Goal: Task Accomplishment & Management: Complete application form

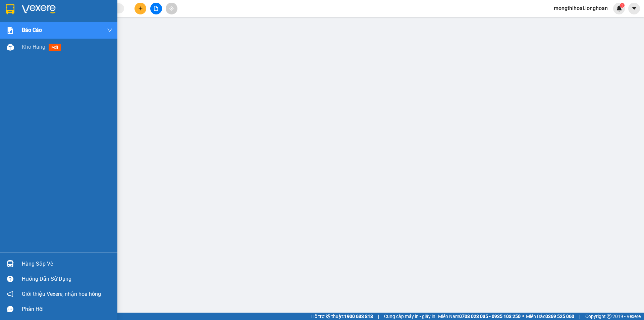
click at [4, 9] on div at bounding box center [10, 9] width 12 height 12
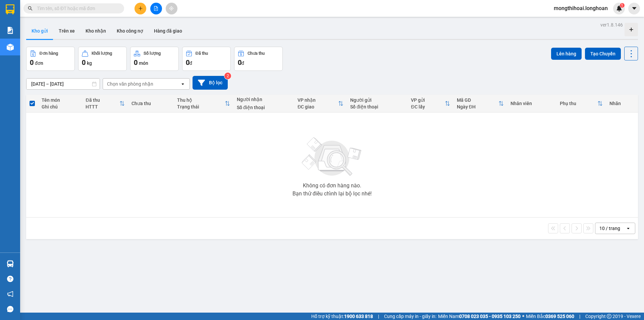
click at [145, 7] on button at bounding box center [140, 9] width 12 height 12
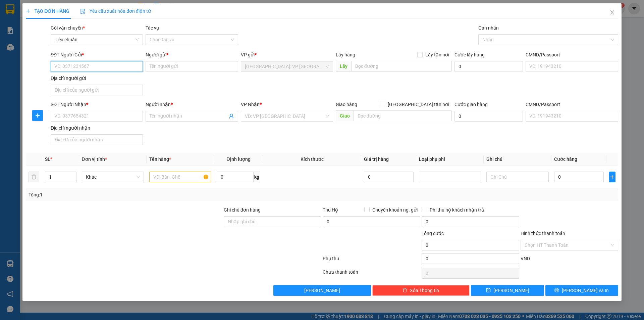
click at [136, 68] on input "SĐT Người Gửi *" at bounding box center [97, 66] width 92 height 11
type input "0979604599"
click at [214, 70] on input "Người gửi *" at bounding box center [192, 66] width 92 height 11
click at [117, 71] on input "0979604599" at bounding box center [97, 66] width 92 height 11
click at [128, 69] on input "0979604599" at bounding box center [97, 66] width 92 height 11
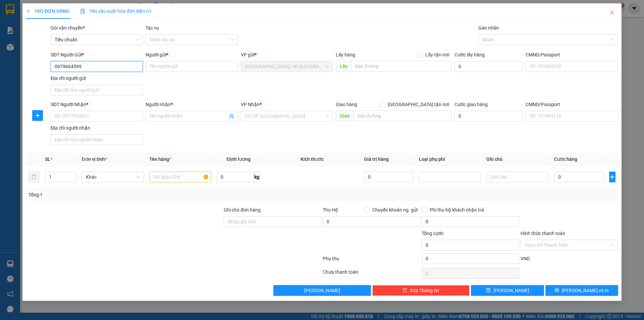
click at [128, 69] on input "0979604599" at bounding box center [97, 66] width 92 height 11
click at [121, 108] on div "SĐT Người Nhận *" at bounding box center [97, 106] width 92 height 10
click at [121, 113] on input "SĐT Người Nhận *" at bounding box center [97, 116] width 92 height 11
paste input "0979604599"
type input "0979604599"
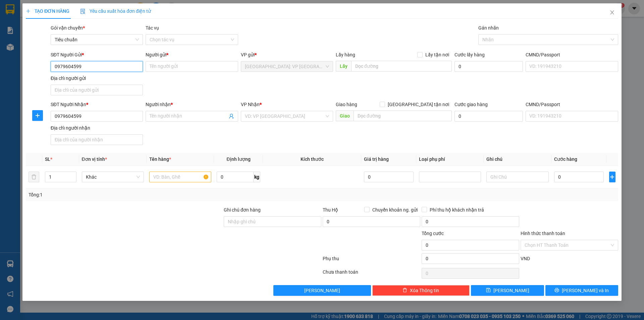
click at [123, 70] on input "0979604599" at bounding box center [97, 66] width 92 height 11
type input "0"
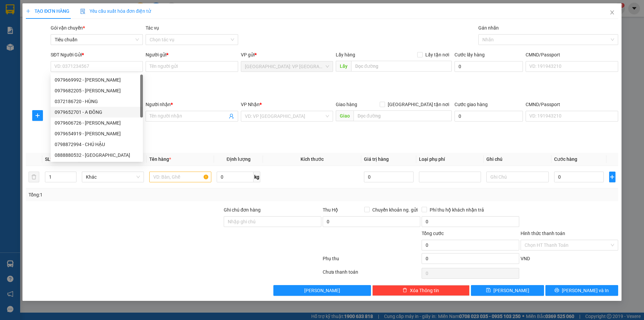
click at [167, 96] on div "SĐT Người Gửi * VD: 0371234567 Người gửi * Tên người gửi VP gửi * [GEOGRAPHIC_D…" at bounding box center [334, 74] width 570 height 47
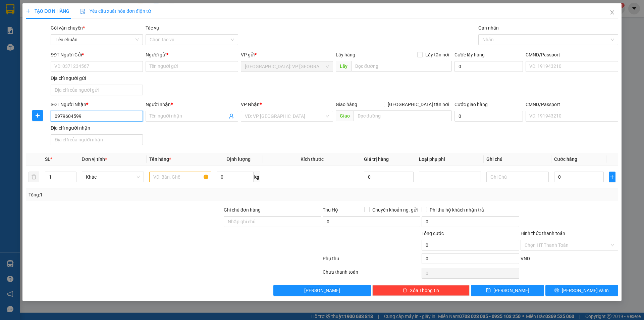
click at [111, 121] on input "0979604599" at bounding box center [97, 116] width 92 height 11
click at [110, 62] on input "SĐT Người Gửi *" at bounding box center [97, 66] width 92 height 11
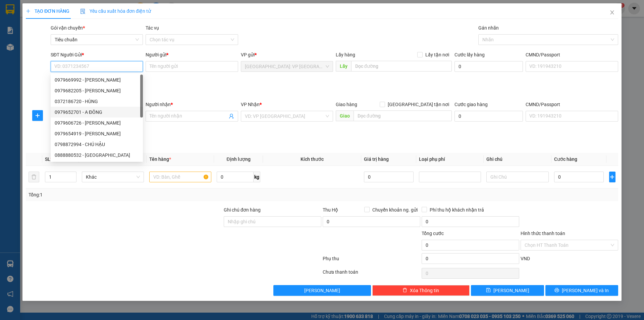
paste input "0979604599"
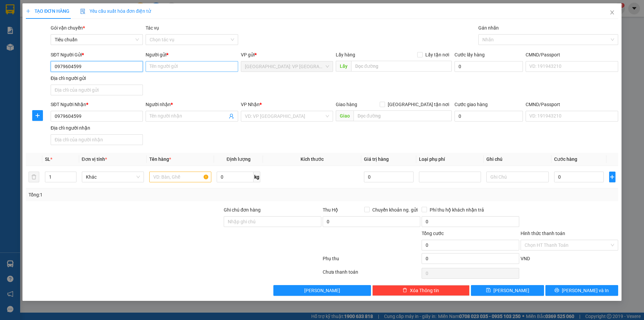
type input "0979604599"
click at [187, 65] on input "Người gửi *" at bounding box center [192, 66] width 92 height 11
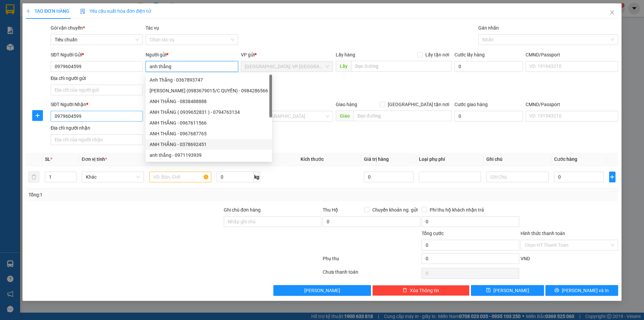
type input "anh thắng"
click at [123, 116] on input "0979604599" at bounding box center [97, 116] width 92 height 11
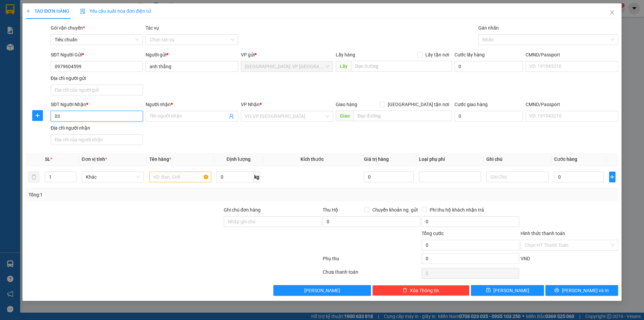
type input "0"
type input "0375262786"
click at [179, 112] on input "Người nhận *" at bounding box center [188, 115] width 77 height 7
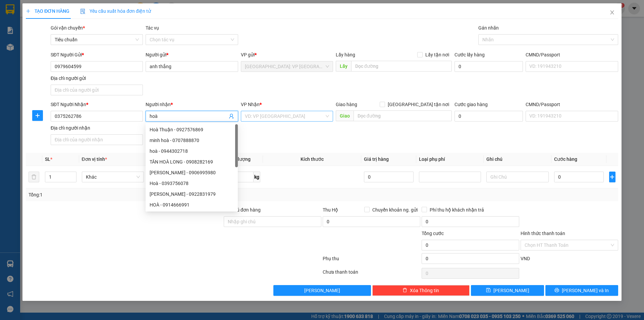
type input "hoà"
click at [305, 119] on input "search" at bounding box center [284, 116] width 79 height 10
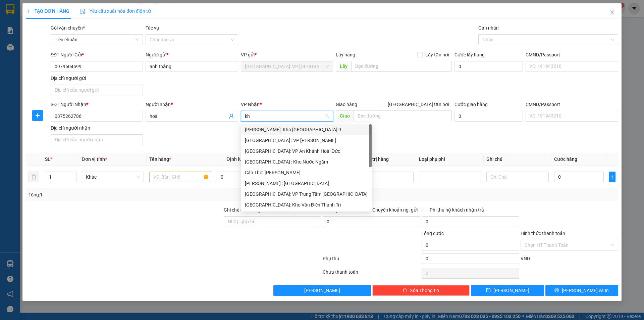
type input "kho"
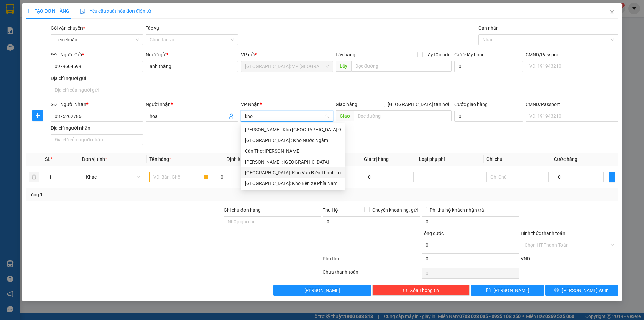
drag, startPoint x: 310, startPoint y: 174, endPoint x: 412, endPoint y: 97, distance: 128.2
click at [311, 173] on div "[GEOGRAPHIC_DATA]: Kho Văn Điển Thanh Trì" at bounding box center [293, 172] width 96 height 7
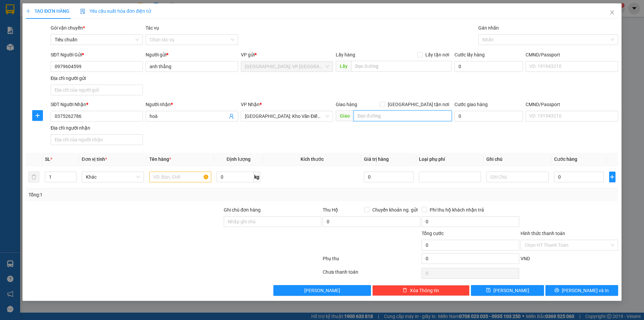
click at [394, 119] on input "text" at bounding box center [402, 115] width 98 height 11
type input "k"
type input "c"
type input "kcn châu sơn phủ [PERSON_NAME][GEOGRAPHIC_DATA]"
click at [384, 102] on input "[GEOGRAPHIC_DATA] tận nơi" at bounding box center [382, 104] width 5 height 5
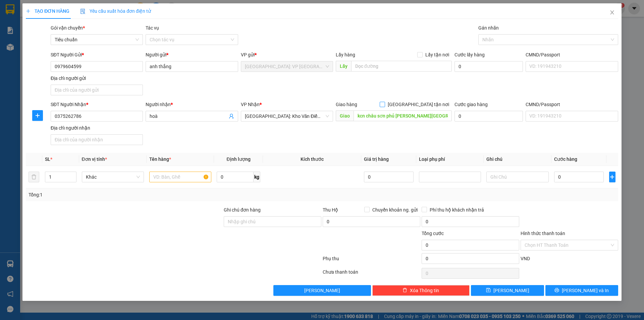
checkbox input "true"
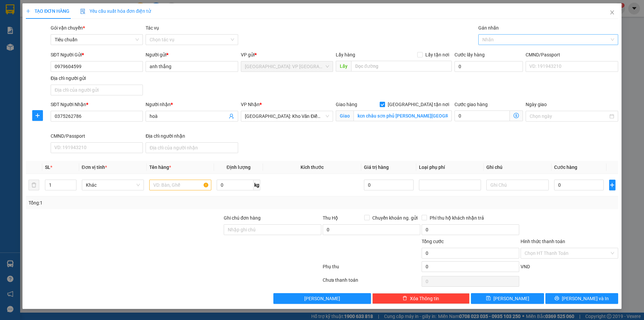
click at [504, 39] on div at bounding box center [545, 40] width 130 height 8
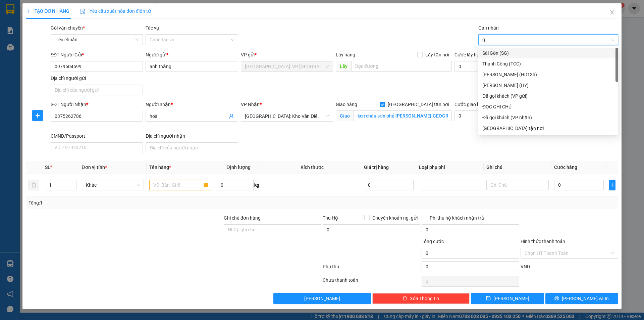
type input "gi"
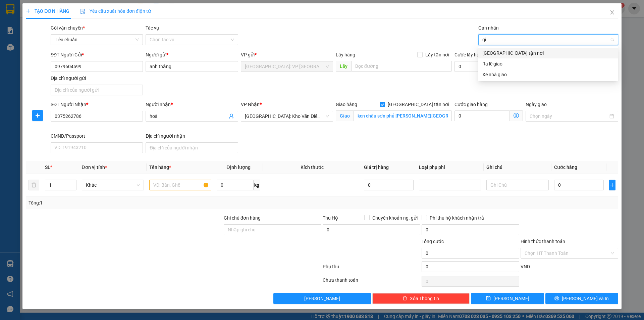
click at [505, 52] on div "[GEOGRAPHIC_DATA] tận nơi" at bounding box center [548, 52] width 132 height 7
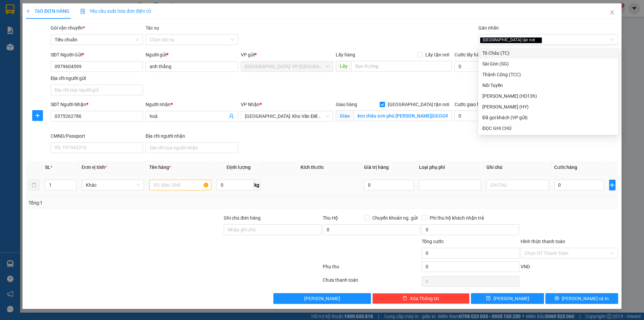
drag, startPoint x: 196, startPoint y: 172, endPoint x: 187, endPoint y: 182, distance: 13.3
click at [195, 174] on table "SL * Đơn vị tính * Tên hàng * Định lượng Kích thước Giá trị hàng Loại phụ phí G…" at bounding box center [322, 179] width 592 height 36
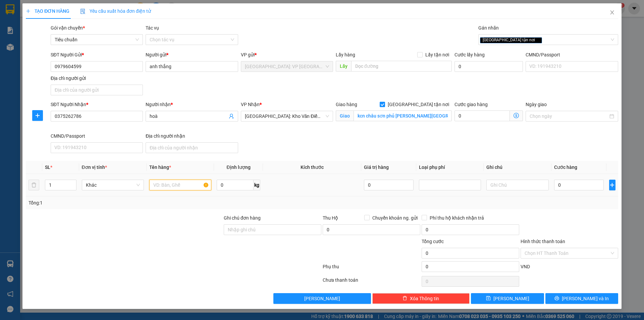
click at [187, 184] on input "text" at bounding box center [180, 184] width 62 height 11
type input "1 [PERSON_NAME]"
click at [583, 184] on input "0" at bounding box center [579, 184] width 50 height 11
click at [588, 183] on input "0" at bounding box center [579, 184] width 50 height 11
type input "07"
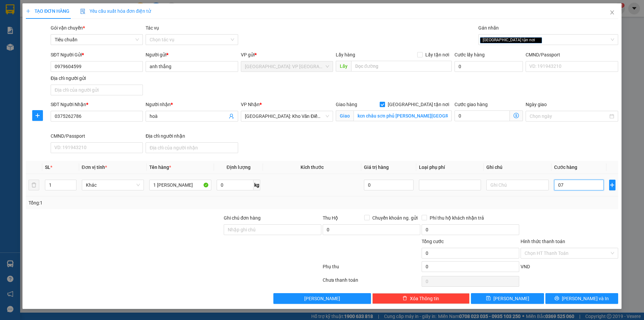
type input "7"
type input "070"
type input "70"
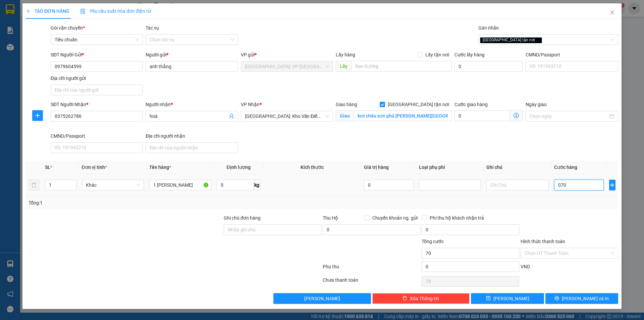
type input "0.700"
type input "700"
type input "07.000"
type input "7.000"
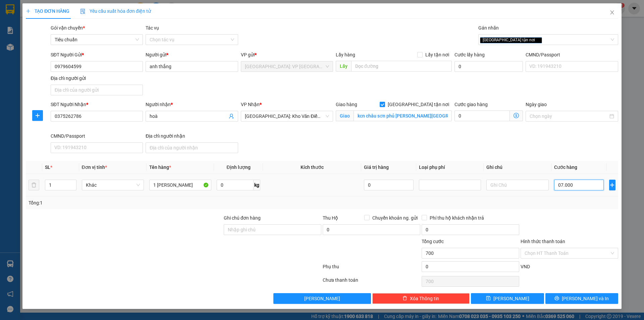
type input "7.000"
type input "070.000"
type input "70.000"
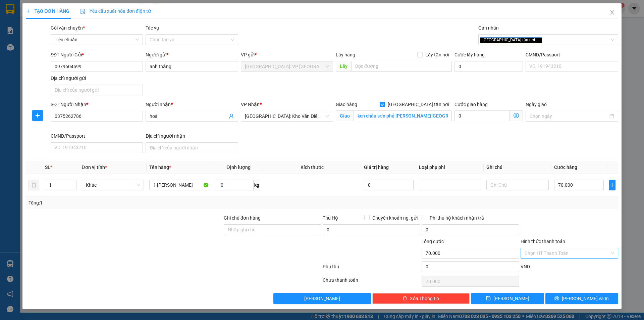
click at [576, 253] on input "Hình thức thanh toán" at bounding box center [566, 253] width 85 height 10
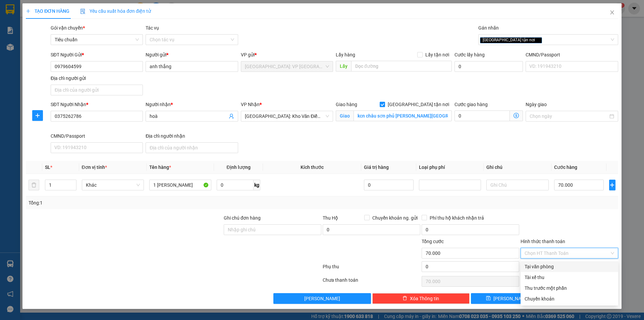
click at [555, 270] on div "Tại văn phòng" at bounding box center [569, 266] width 90 height 7
type input "0"
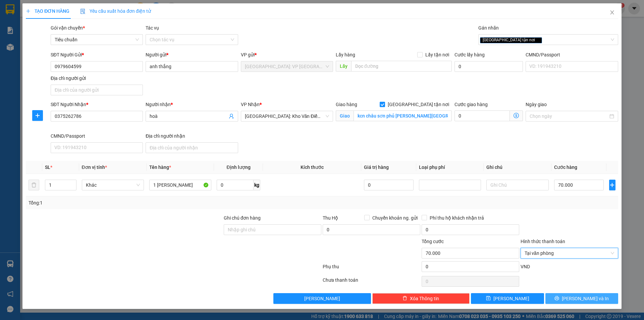
click at [587, 299] on span "[PERSON_NAME] và In" at bounding box center [585, 297] width 47 height 7
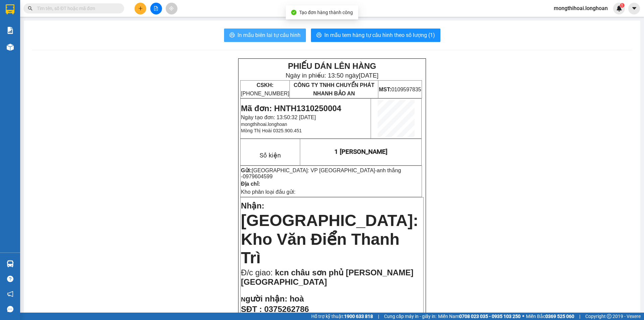
click at [282, 32] on span "In mẫu biên lai tự cấu hình" at bounding box center [268, 35] width 63 height 8
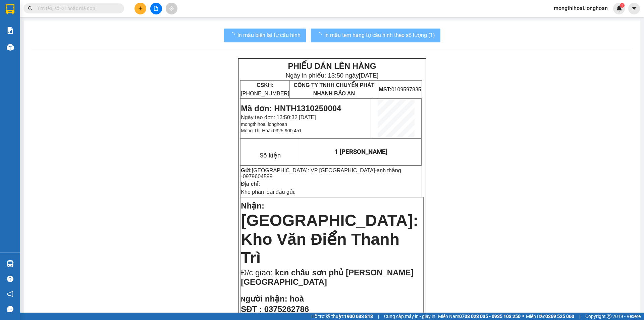
scroll to position [34, 0]
